Goal: Task Accomplishment & Management: Use online tool/utility

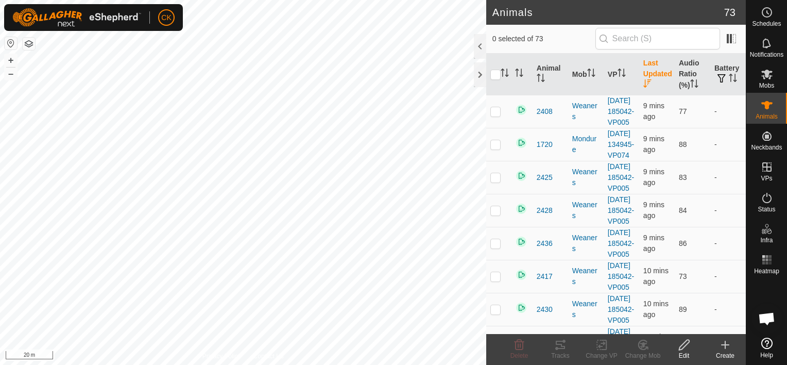
scroll to position [309, 0]
checkbox input "true"
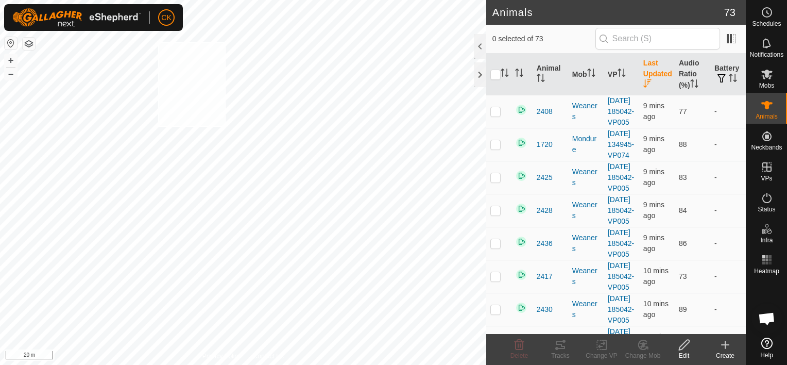
checkbox input "true"
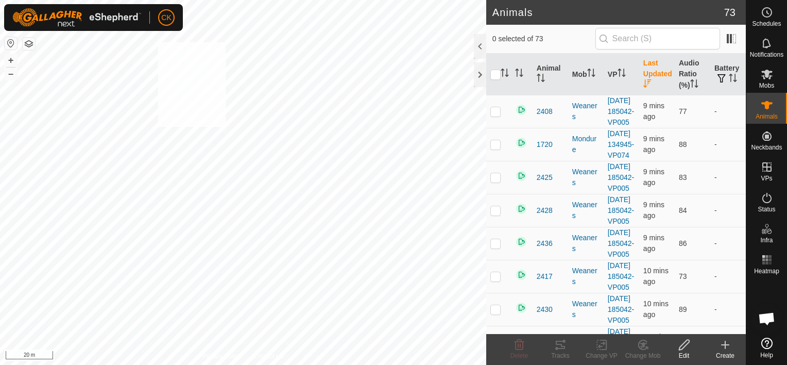
checkbox input "true"
click at [492, 74] on input "checkbox" at bounding box center [495, 75] width 10 height 10
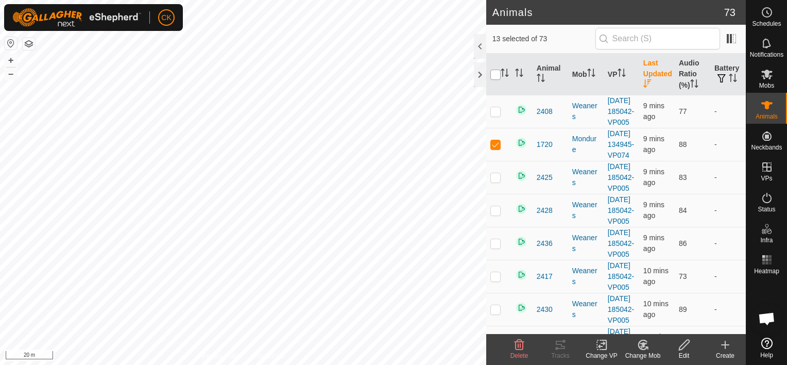
checkbox input "true"
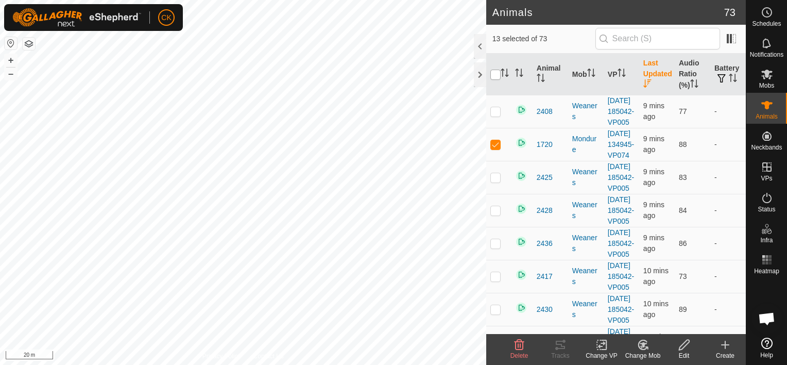
checkbox input "true"
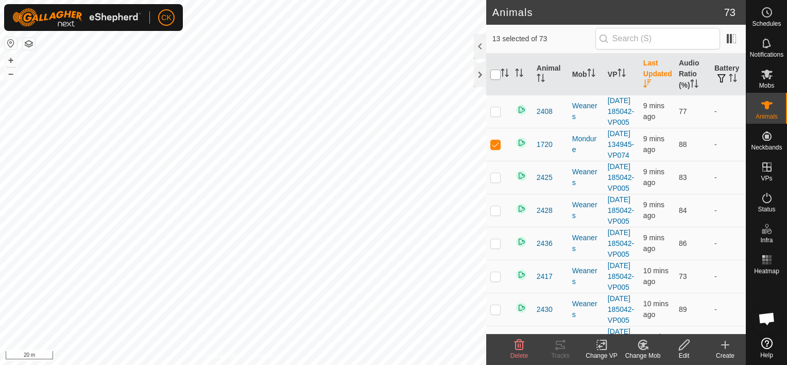
checkbox input "true"
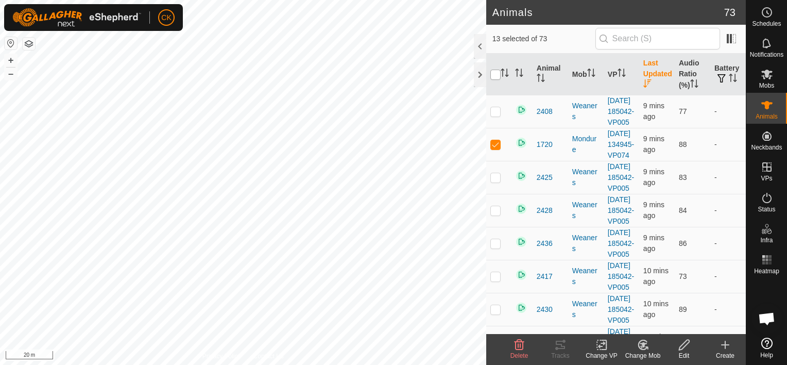
checkbox input "true"
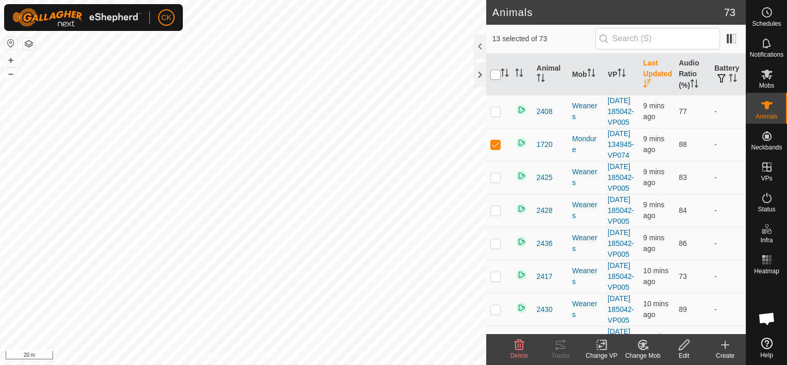
checkbox input "true"
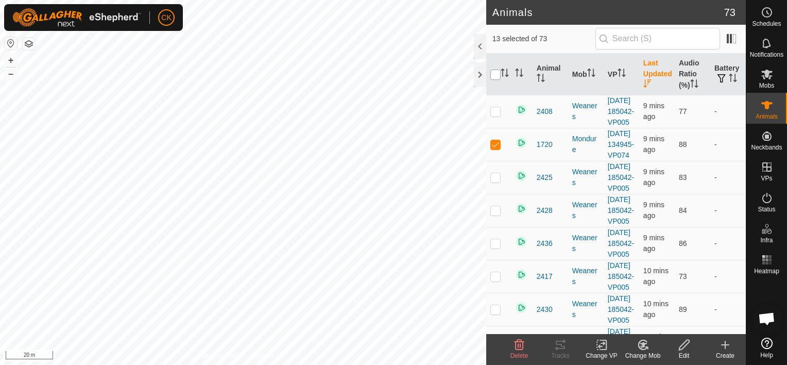
checkbox input "true"
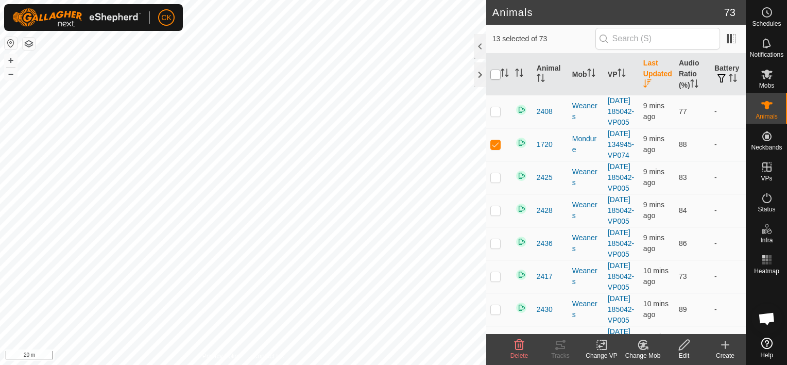
checkbox input "true"
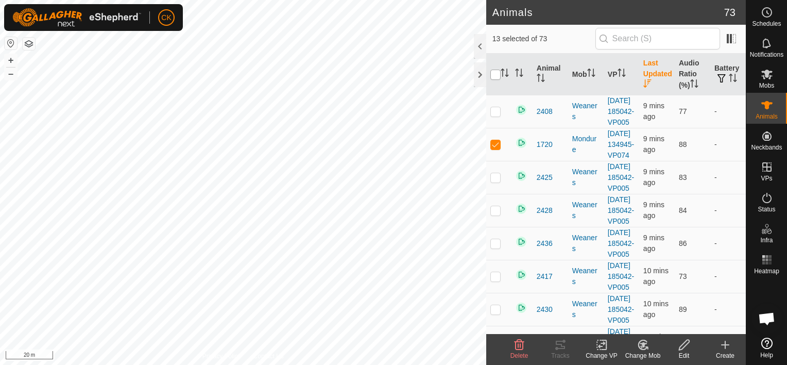
checkbox input "true"
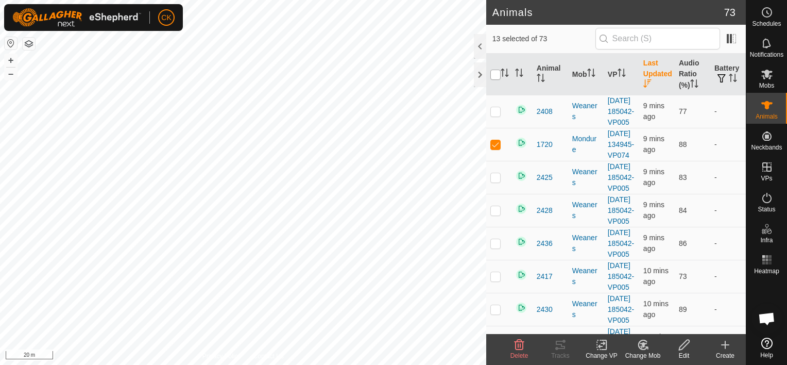
checkbox input "true"
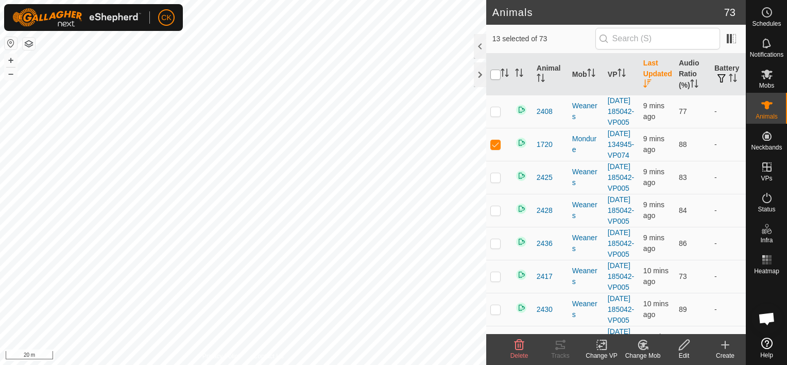
checkbox input "true"
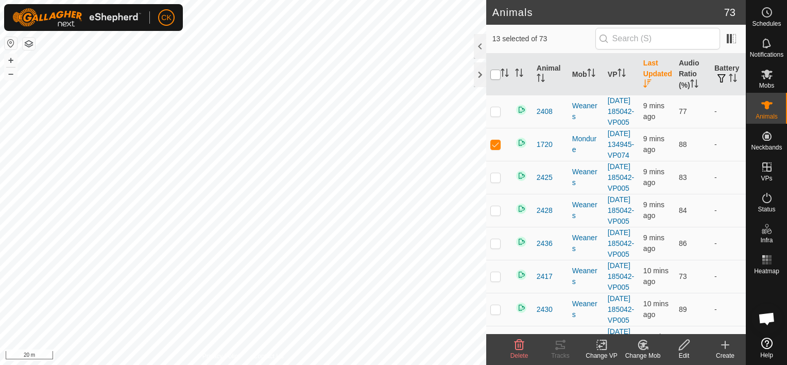
checkbox input "true"
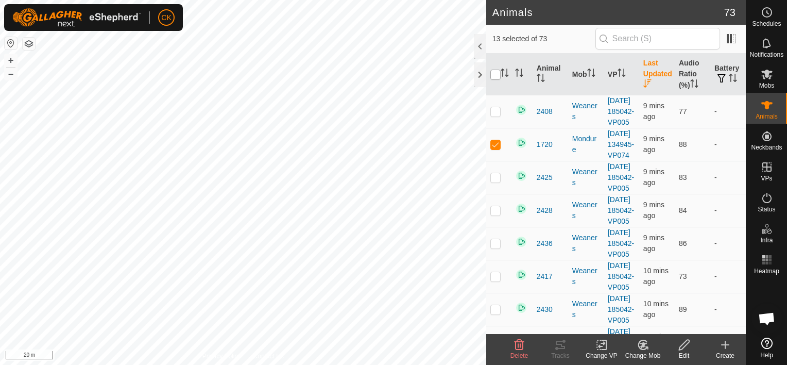
checkbox input "true"
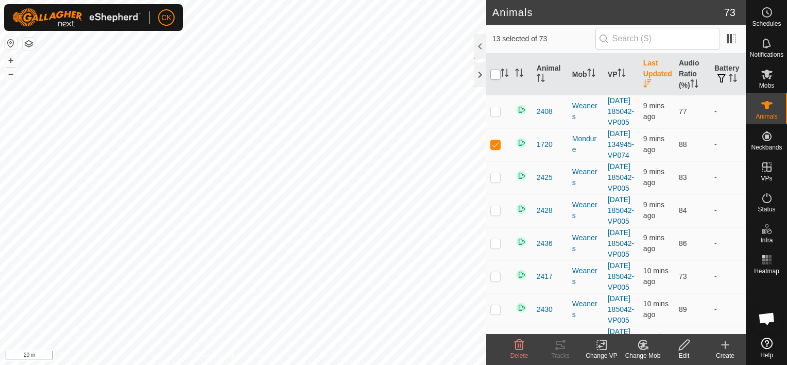
checkbox input "true"
click at [492, 74] on input "checkbox" at bounding box center [495, 75] width 10 height 10
checkbox input "false"
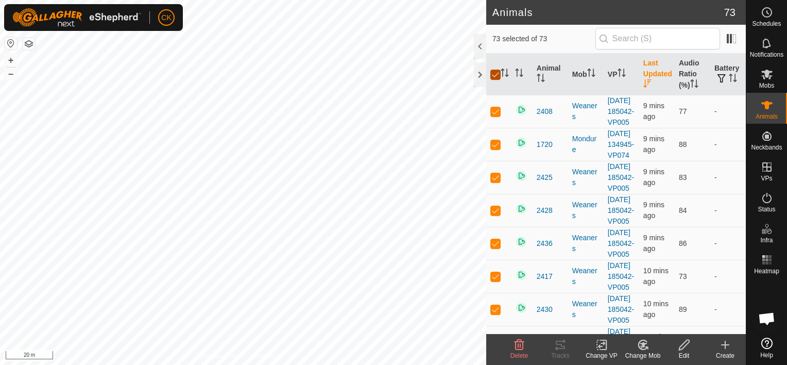
checkbox input "false"
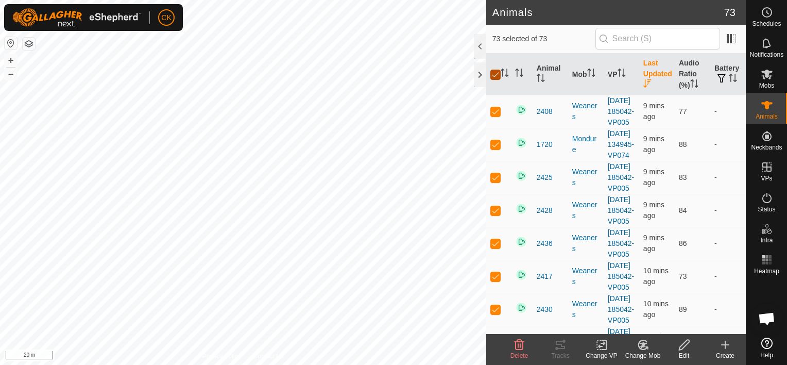
checkbox input "false"
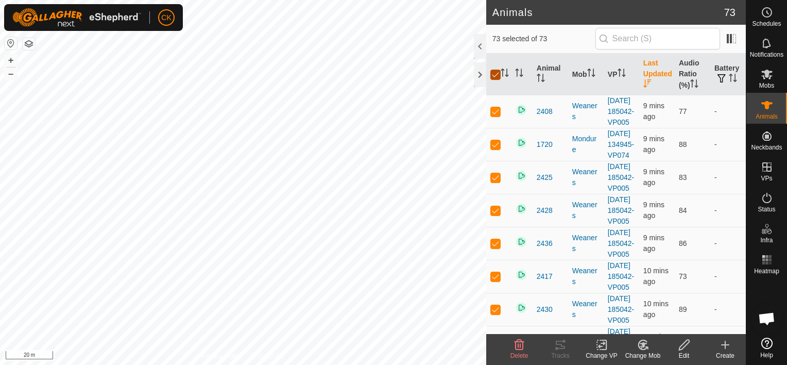
checkbox input "false"
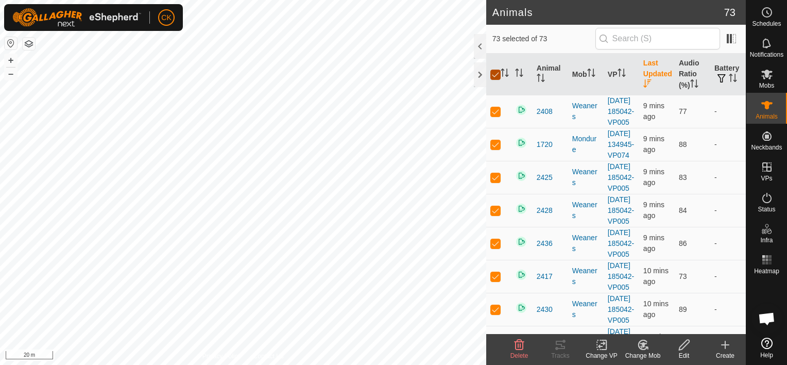
checkbox input "false"
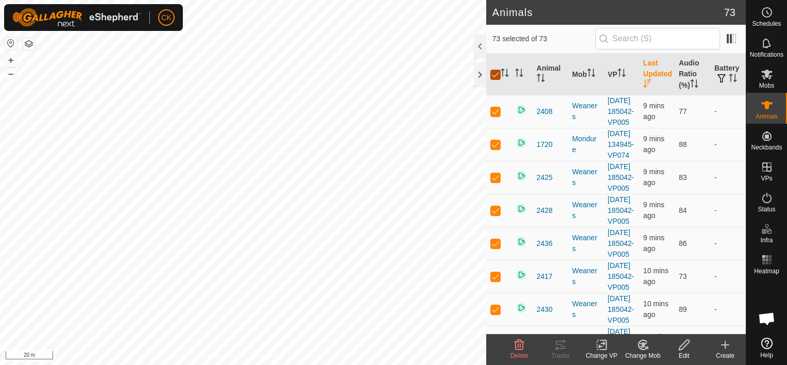
checkbox input "false"
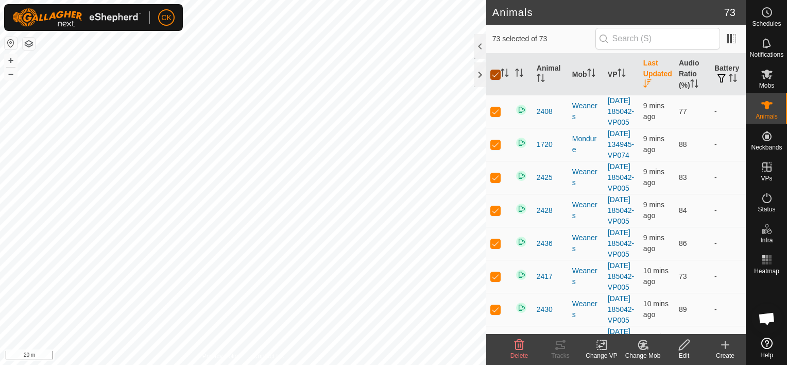
checkbox input "false"
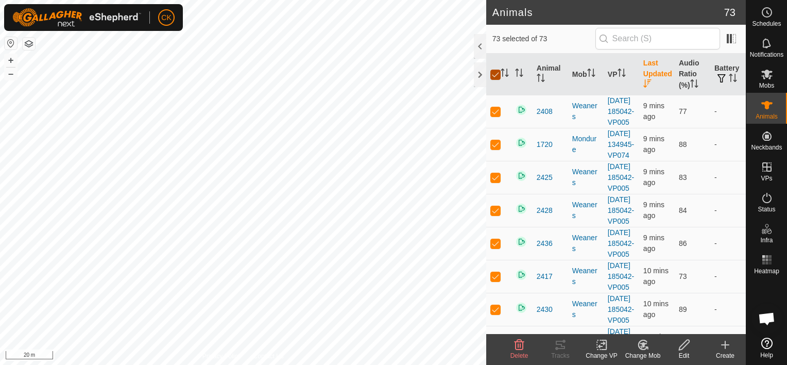
checkbox input "false"
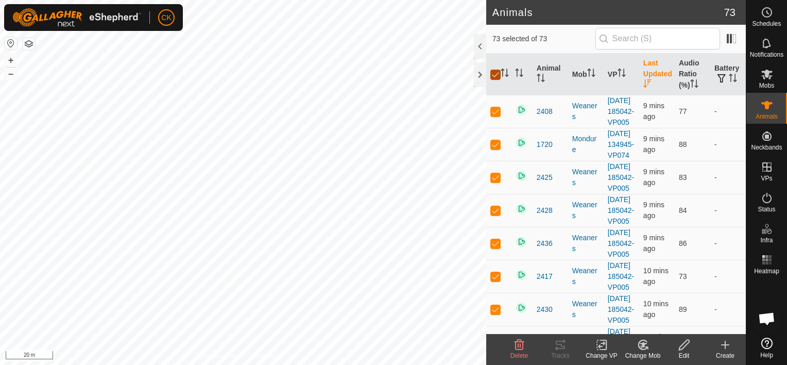
checkbox input "false"
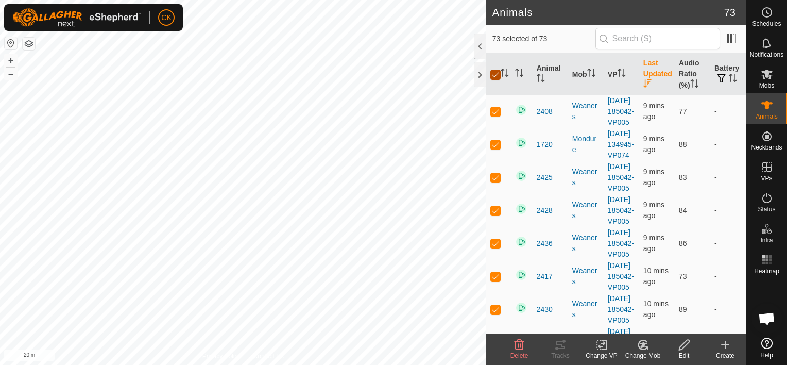
checkbox input "false"
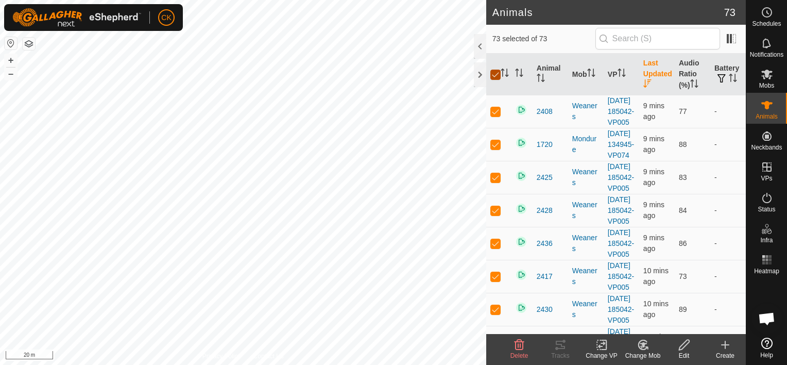
checkbox input "false"
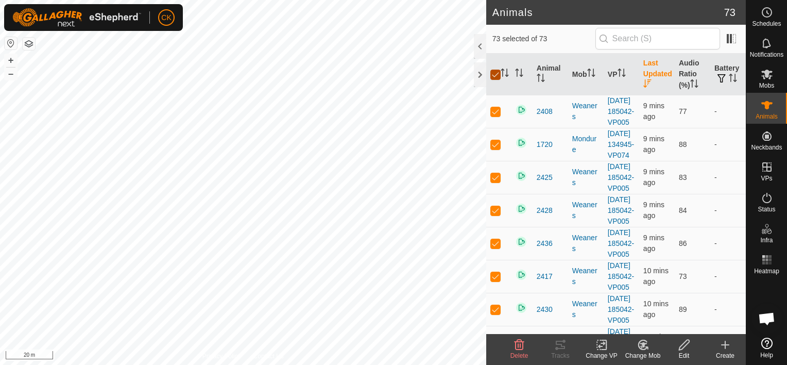
checkbox input "false"
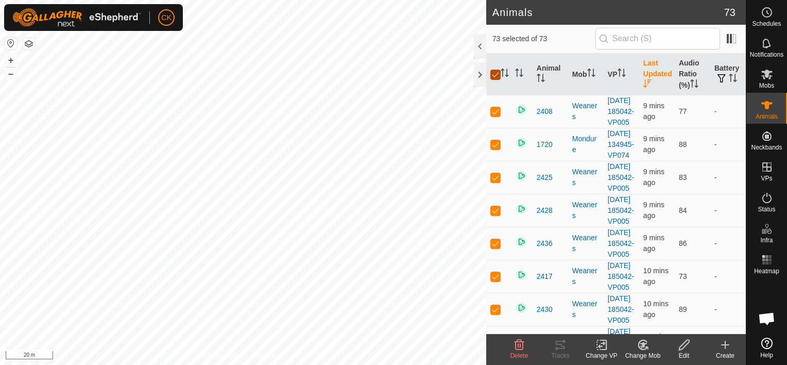
checkbox input "false"
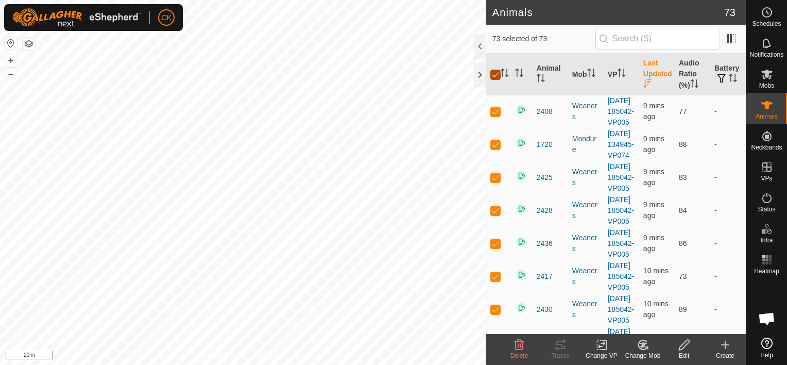
checkbox input "false"
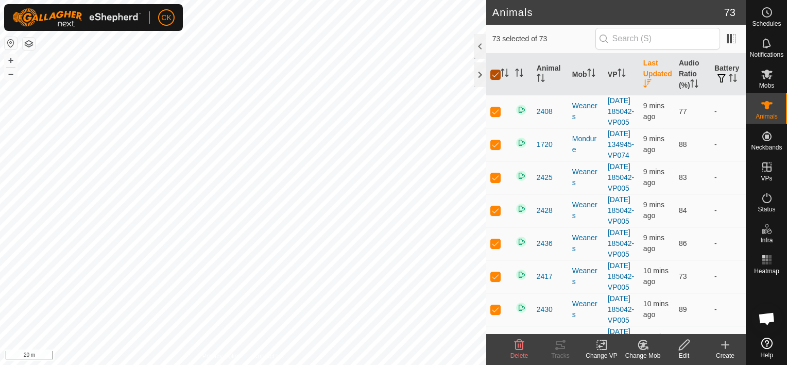
checkbox input "false"
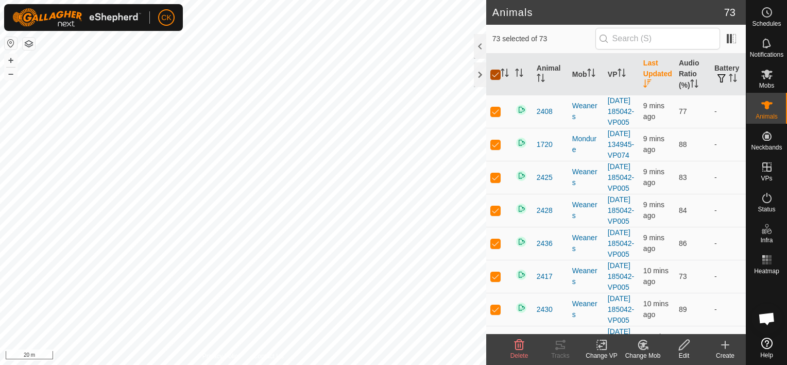
checkbox input "false"
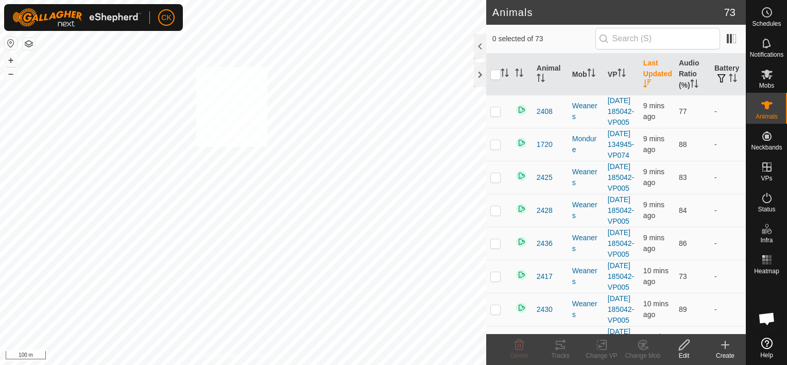
checkbox input "true"
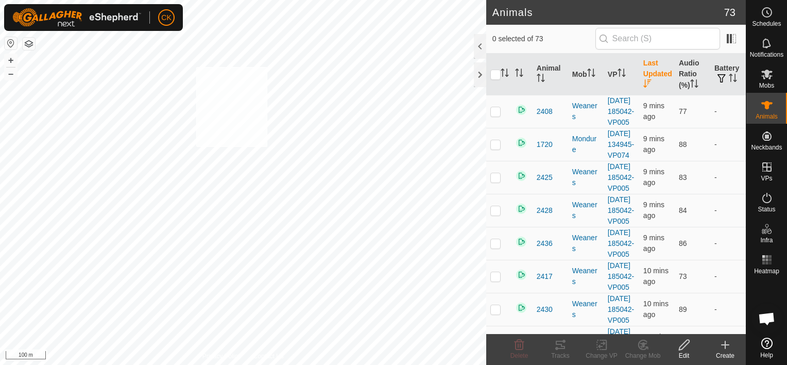
checkbox input "true"
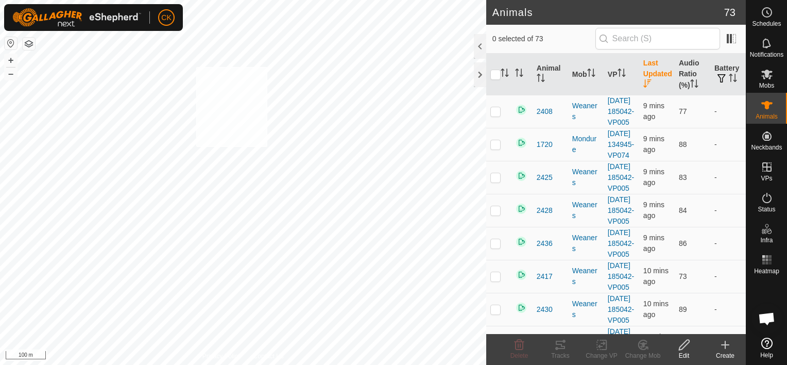
checkbox input "true"
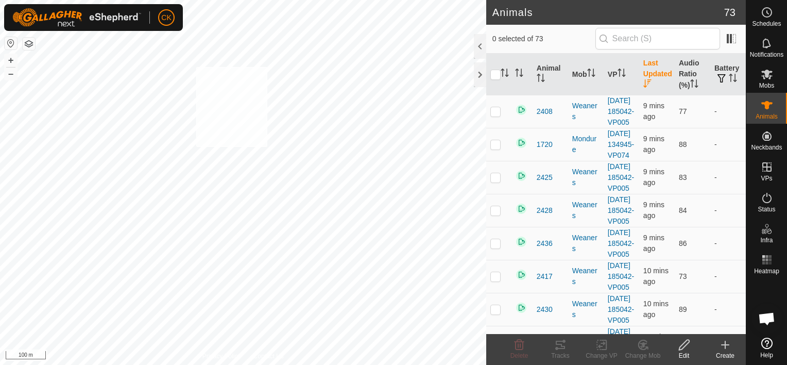
checkbox input "true"
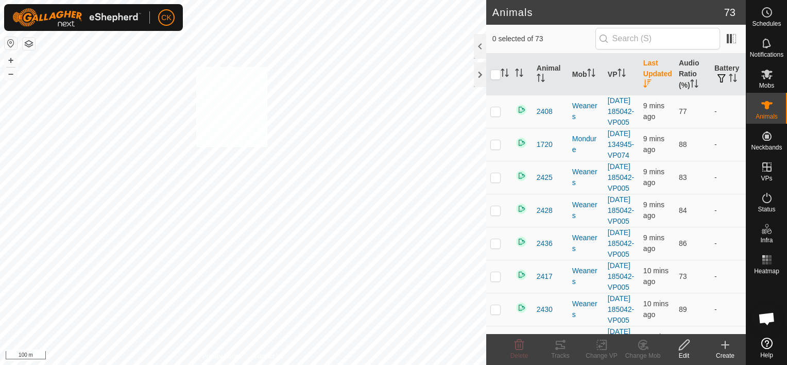
checkbox input "true"
click at [492, 75] on input "checkbox" at bounding box center [495, 75] width 10 height 10
checkbox input "true"
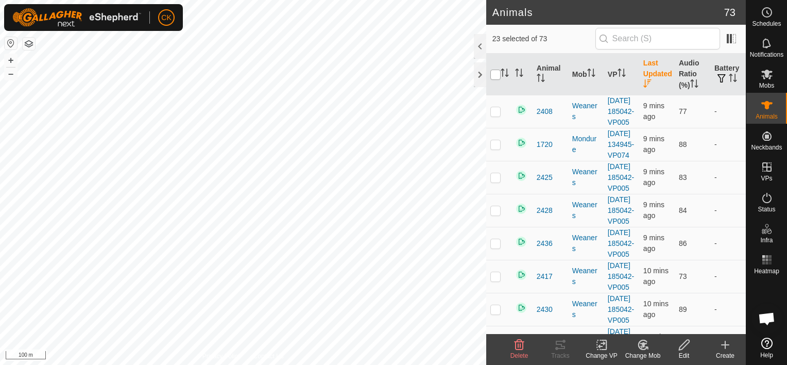
checkbox input "true"
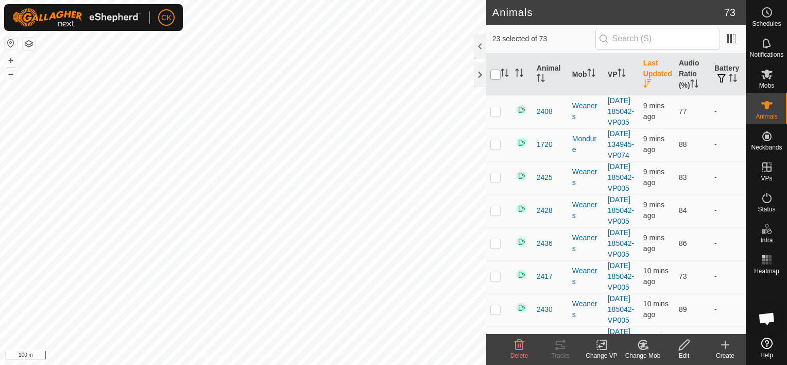
checkbox input "true"
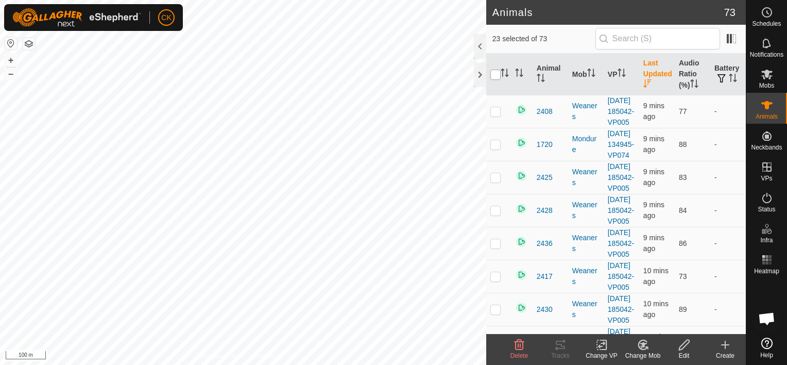
checkbox input "true"
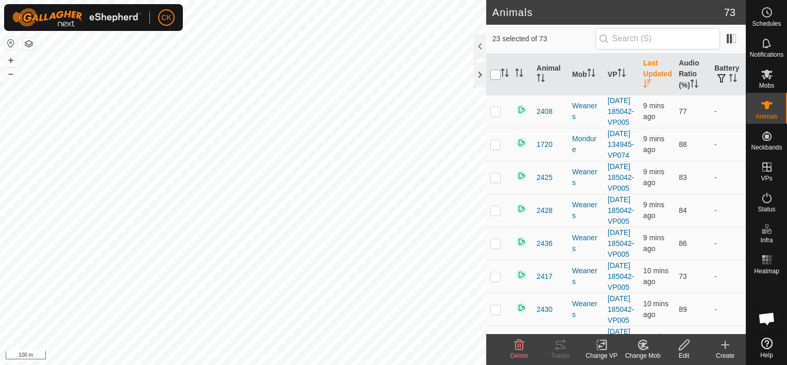
checkbox input "true"
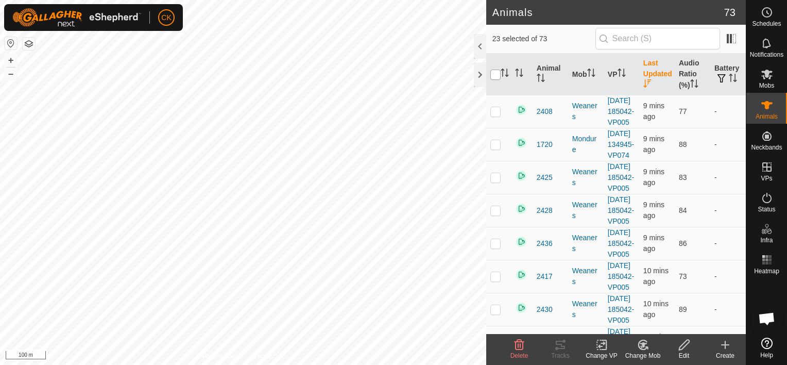
checkbox input "true"
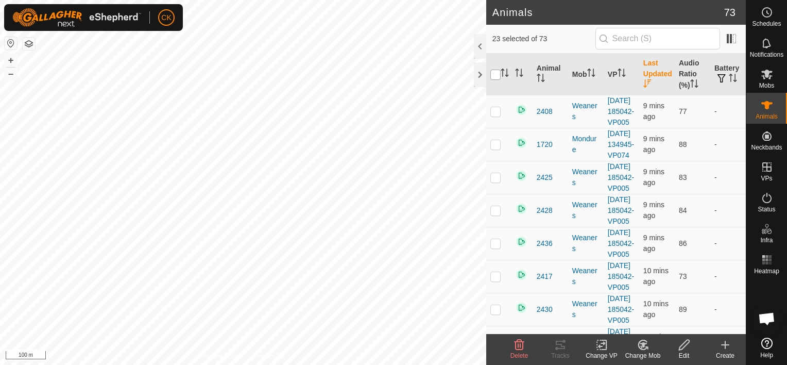
checkbox input "true"
click at [492, 75] on input "checkbox" at bounding box center [495, 75] width 10 height 10
click at [206, 89] on div "Landmark 1 + – ⇧ i 50 m" at bounding box center [243, 182] width 486 height 365
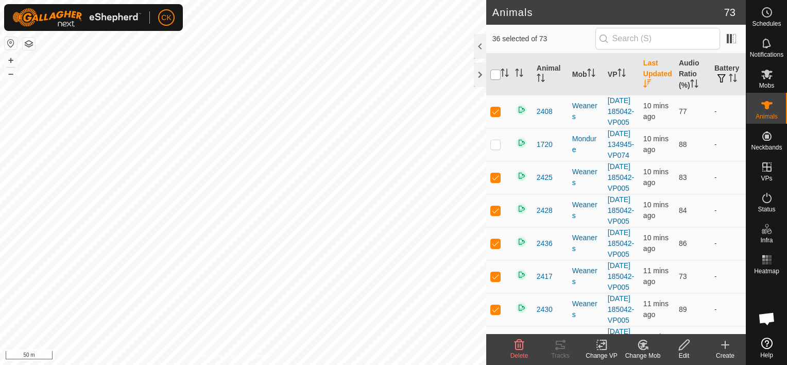
click at [497, 74] on input "checkbox" at bounding box center [495, 75] width 10 height 10
click at [581, 73] on th "Mob" at bounding box center [586, 75] width 36 height 42
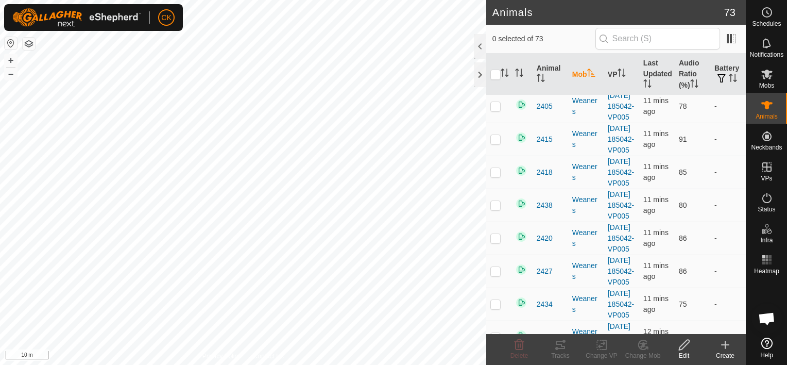
scroll to position [2163, 0]
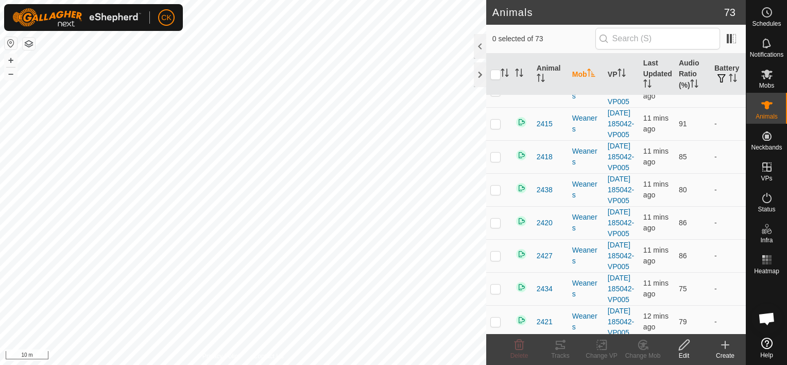
click at [558, 344] on icon at bounding box center [560, 344] width 9 height 8
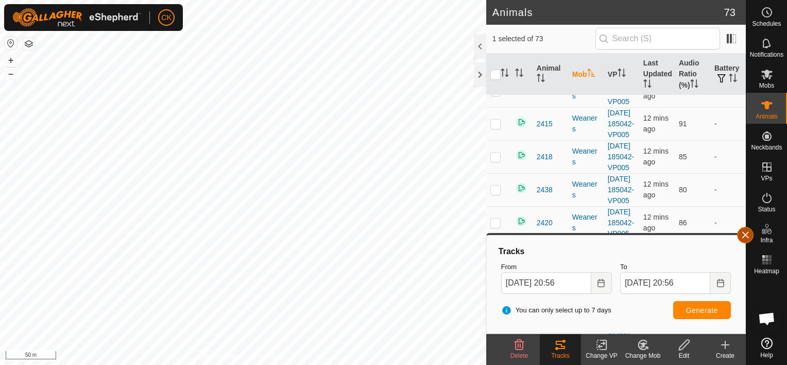
click at [746, 235] on button "button" at bounding box center [745, 235] width 16 height 16
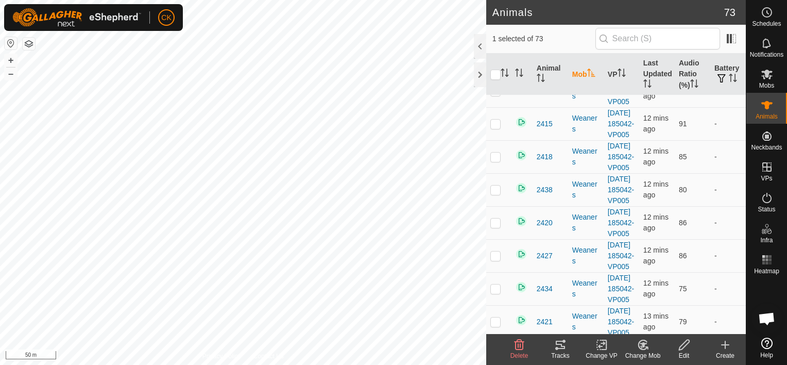
click at [480, 76] on div at bounding box center [480, 74] width 12 height 25
